Goal: Transaction & Acquisition: Purchase product/service

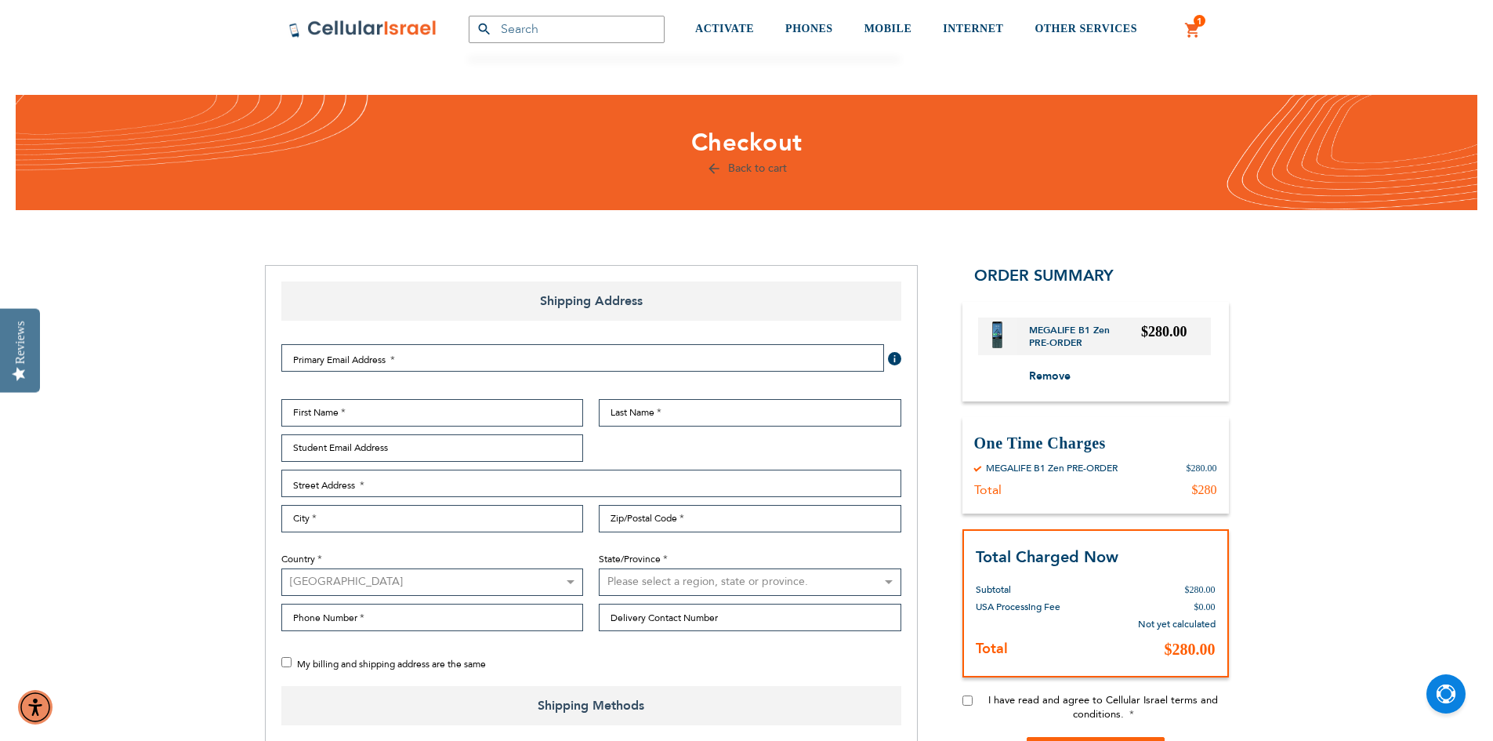
select select "US"
select select "94"
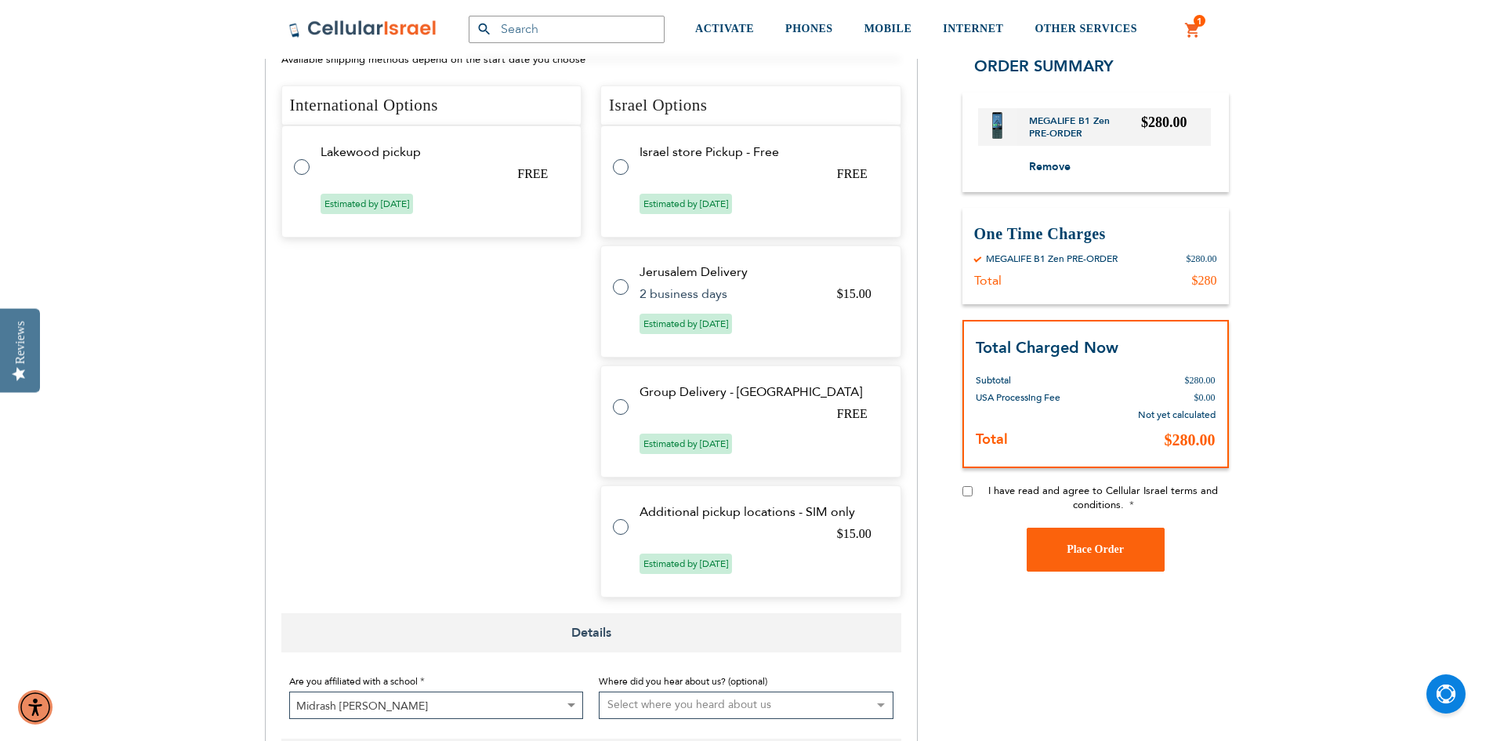
click at [967, 494] on input "I have read and agree to Cellular Israel terms and conditions." at bounding box center [967, 490] width 10 height 10
checkbox input "true"
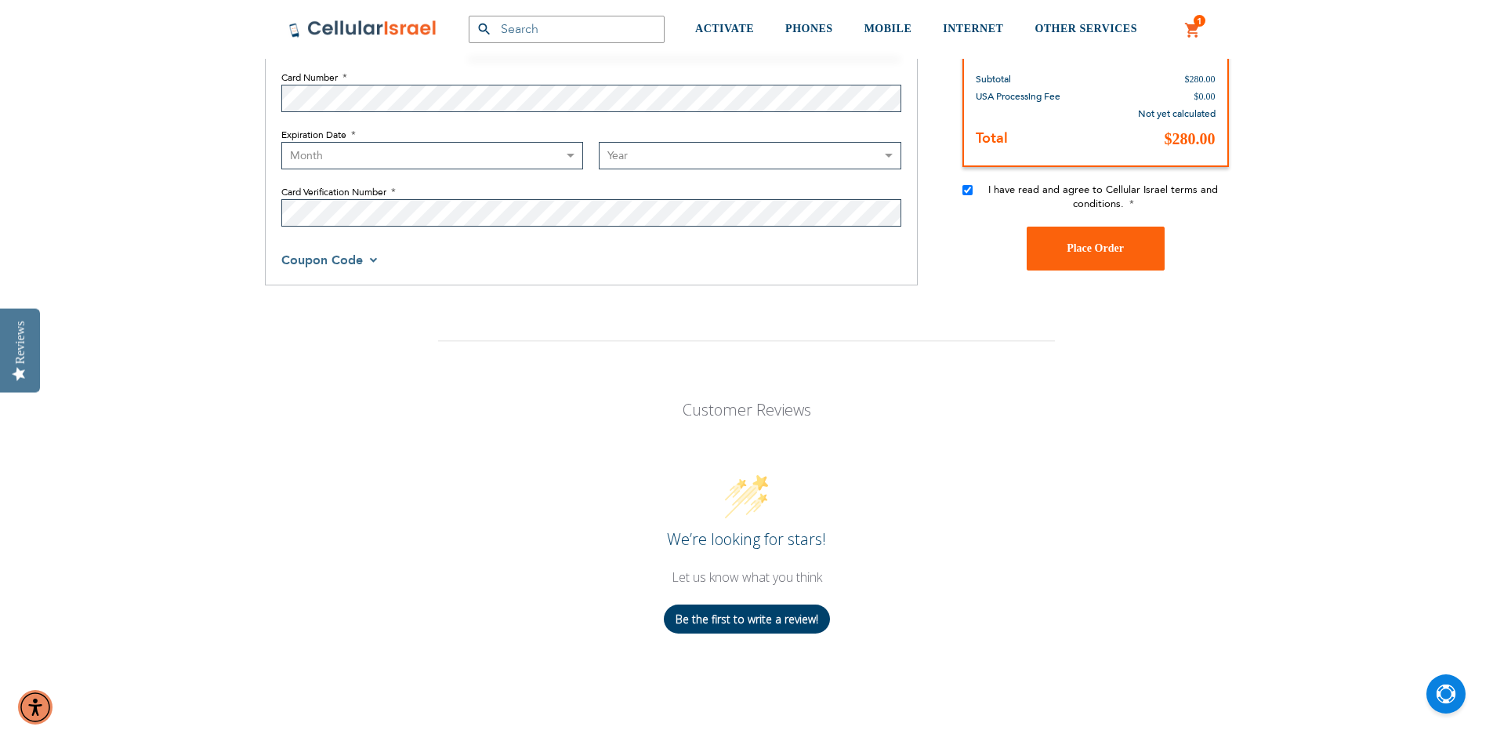
scroll to position [1567, 0]
click at [334, 256] on span "Coupon Code" at bounding box center [321, 259] width 81 height 17
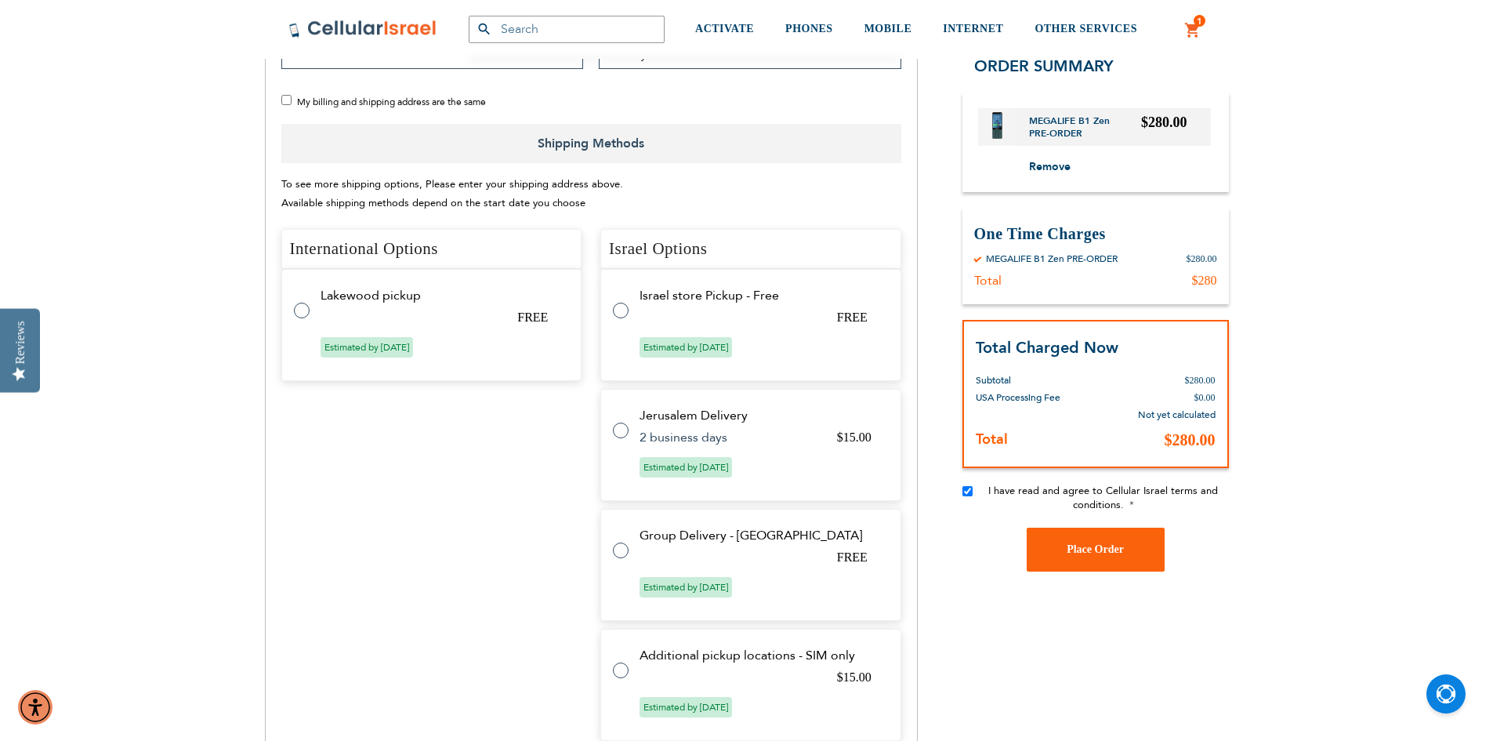
scroll to position [549, 0]
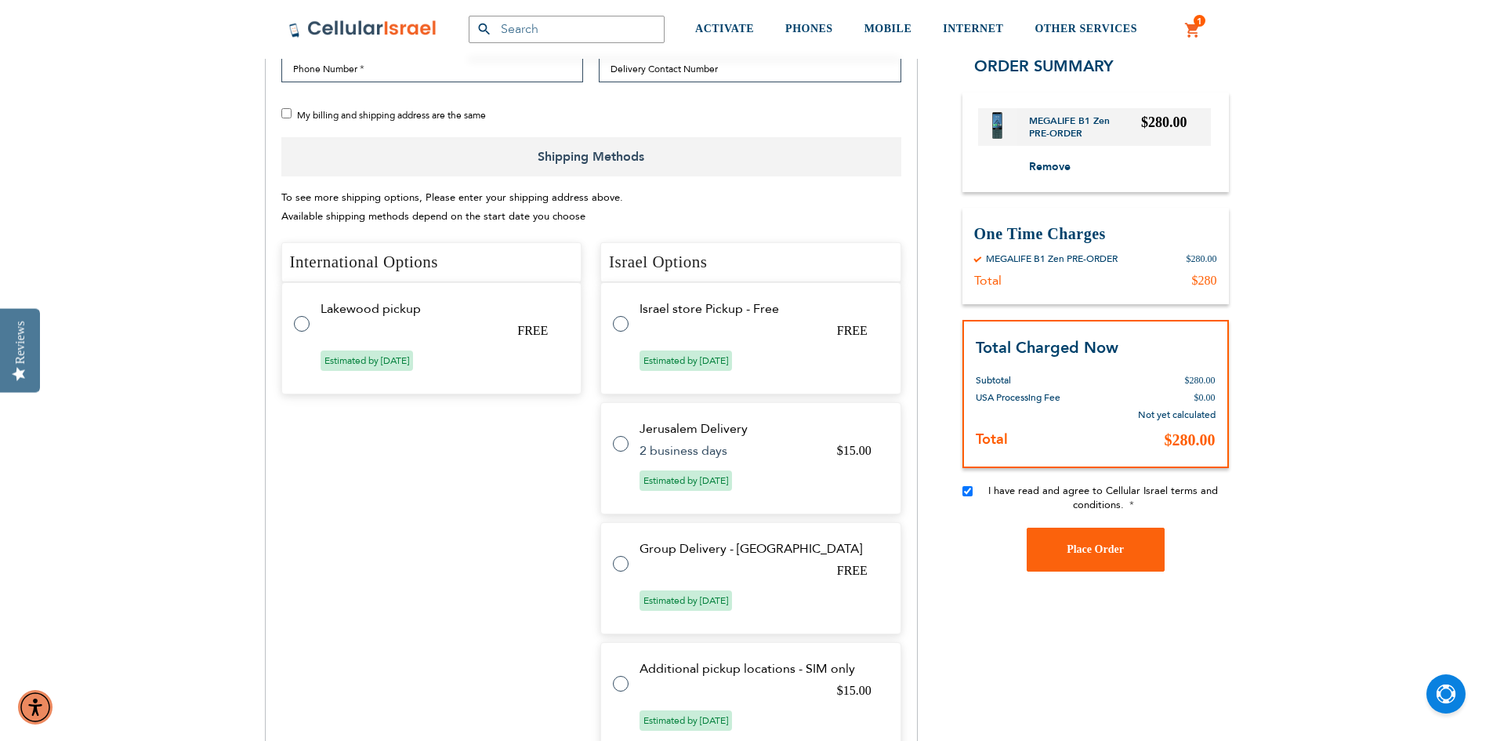
checkbox input "false"
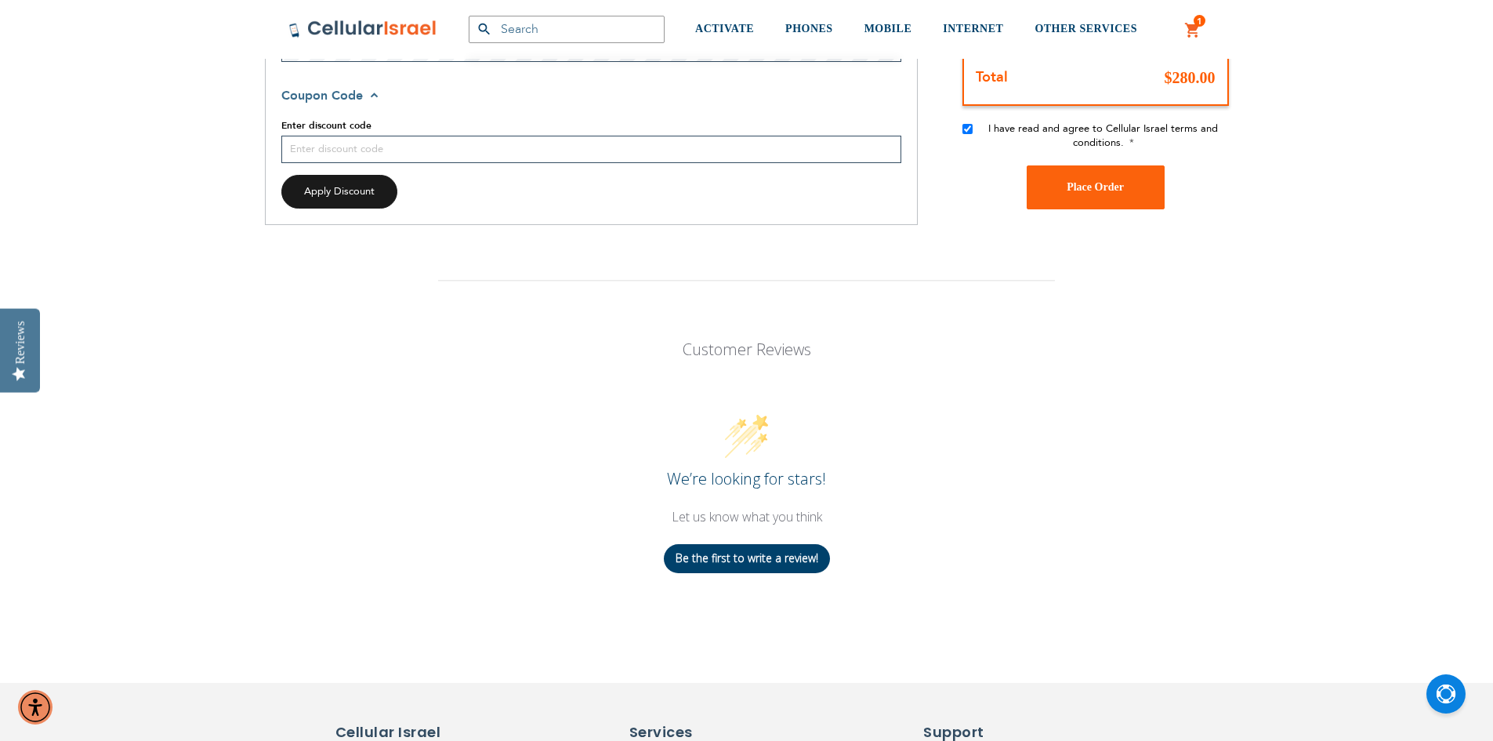
scroll to position [1733, 0]
click at [397, 150] on input "Enter discount code" at bounding box center [591, 147] width 620 height 27
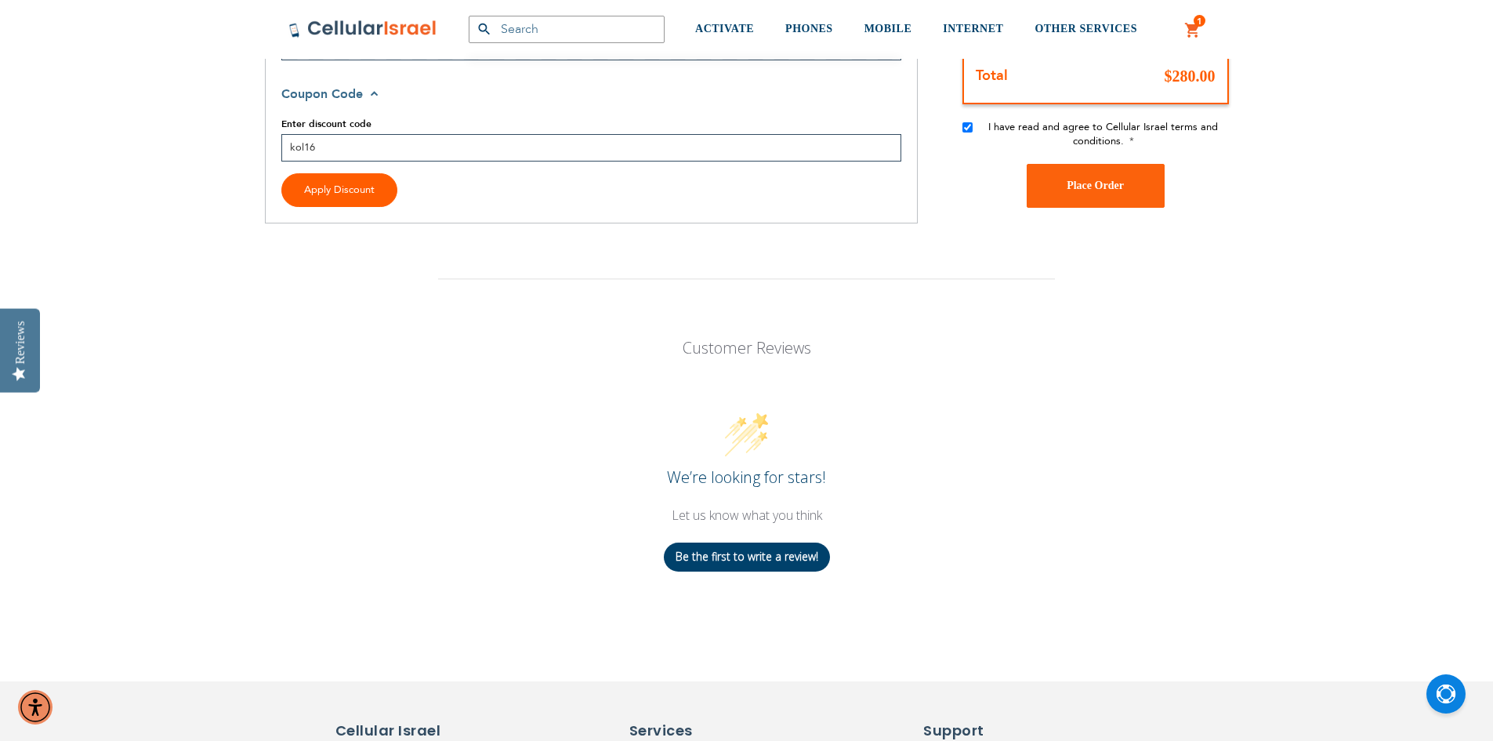
type input "kol16"
click at [348, 192] on span "Apply Discount" at bounding box center [339, 190] width 71 height 14
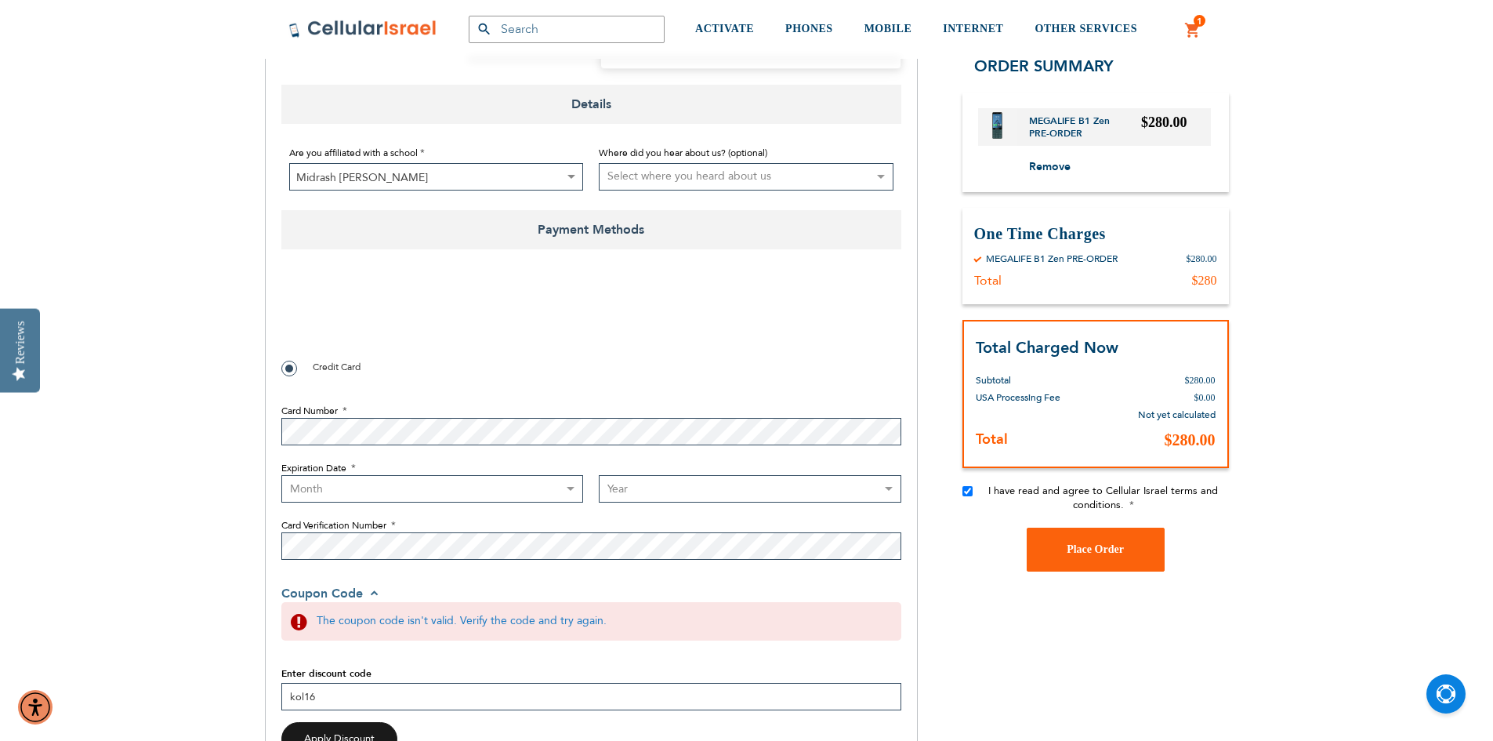
scroll to position [1184, 0]
